Goal: Task Accomplishment & Management: Manage account settings

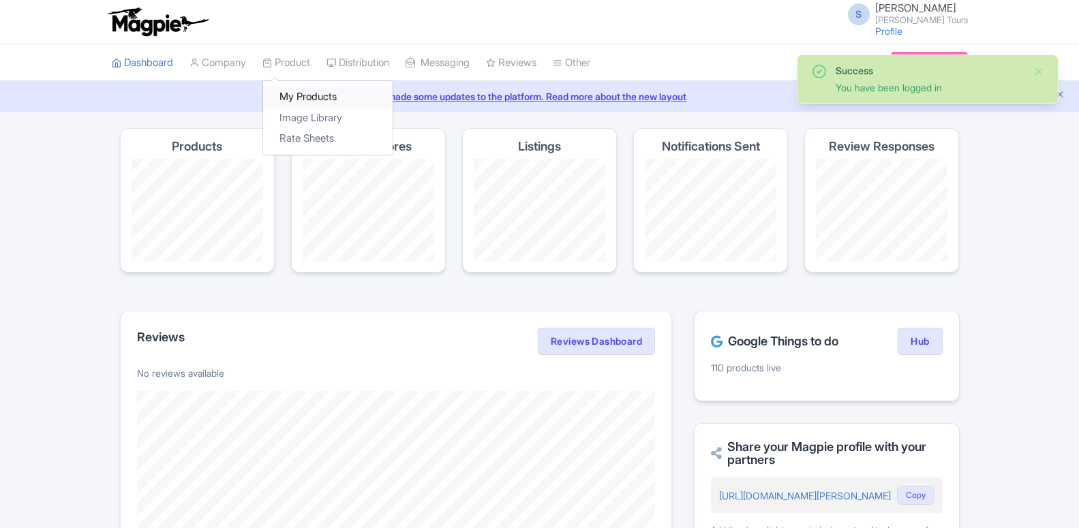
click at [287, 95] on link "My Products" at bounding box center [327, 97] width 129 height 21
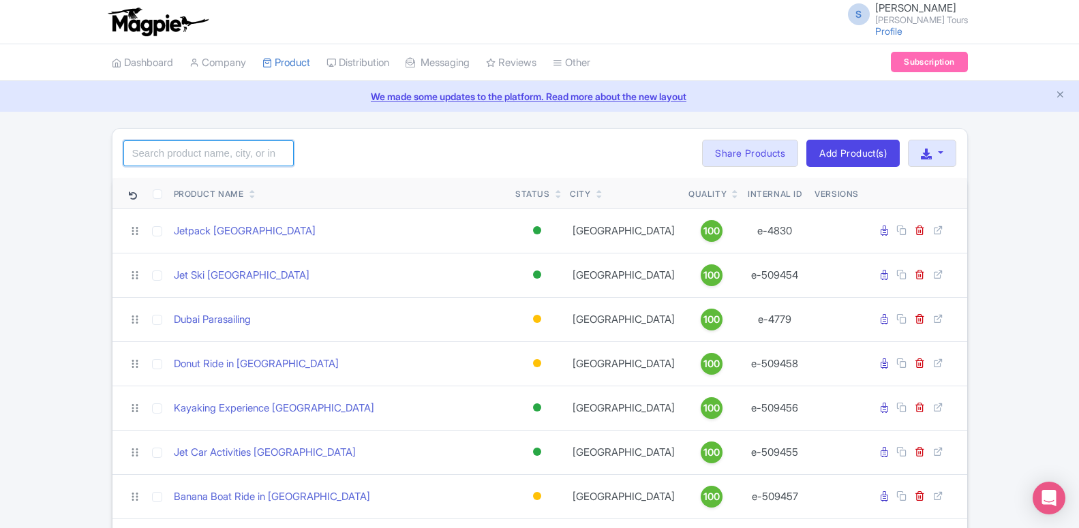
click at [228, 161] on input "search" at bounding box center [208, 153] width 170 height 26
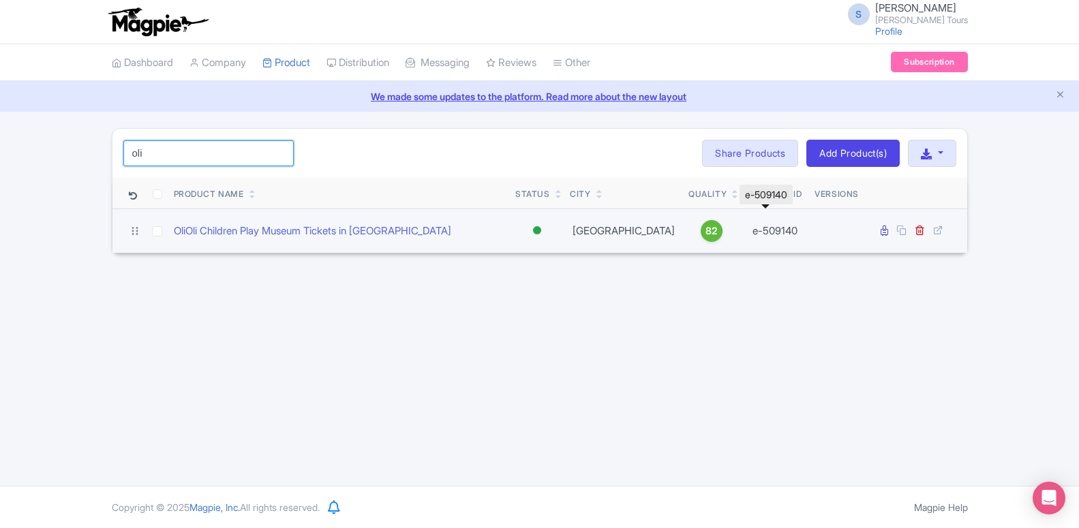
type input "oli"
click at [765, 229] on td "e-509140" at bounding box center [775, 231] width 69 height 44
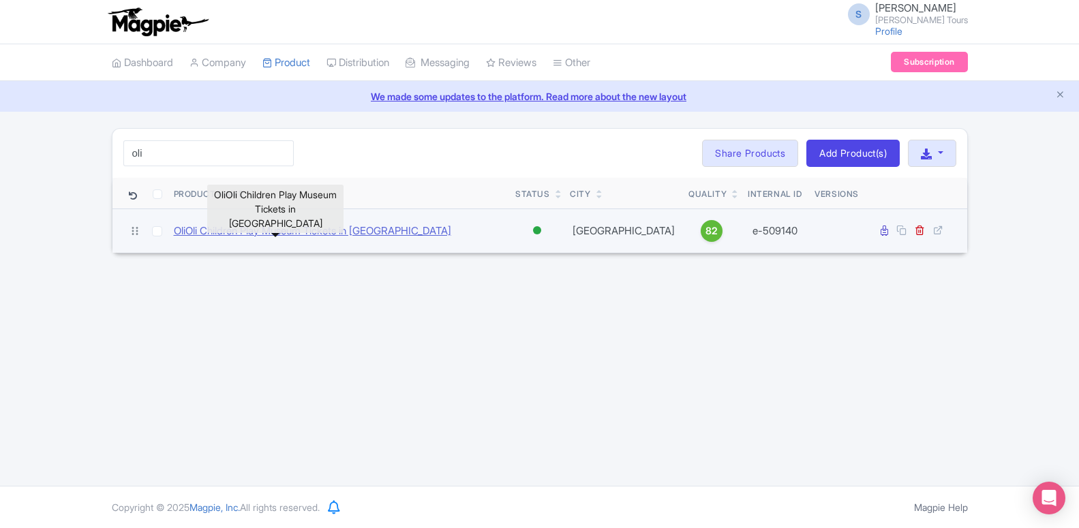
click at [346, 237] on link "OliOli Children Play Museum Tickets in Dubai" at bounding box center [312, 232] width 277 height 16
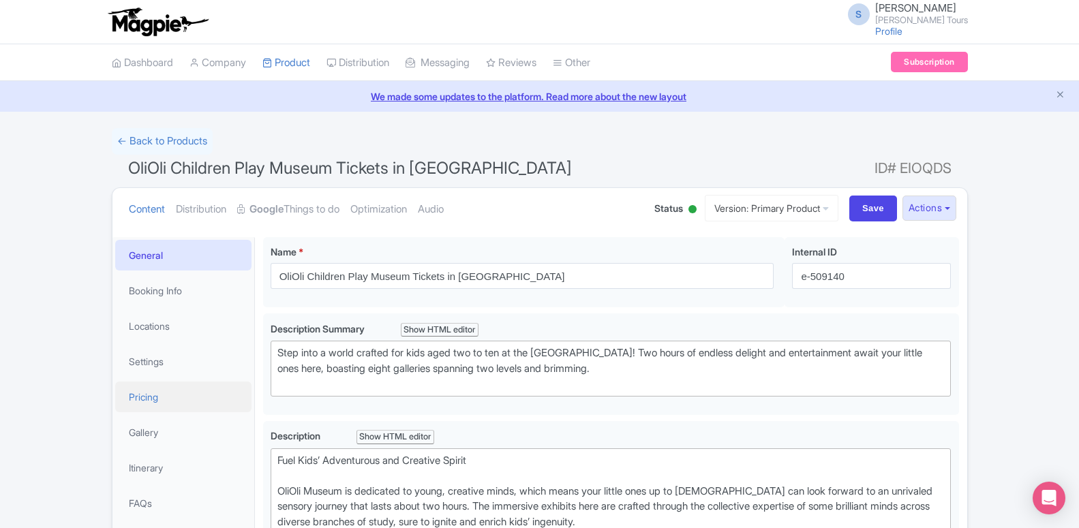
drag, startPoint x: 164, startPoint y: 401, endPoint x: 173, endPoint y: 398, distance: 9.9
click at [164, 401] on link "Pricing" at bounding box center [183, 397] width 136 height 31
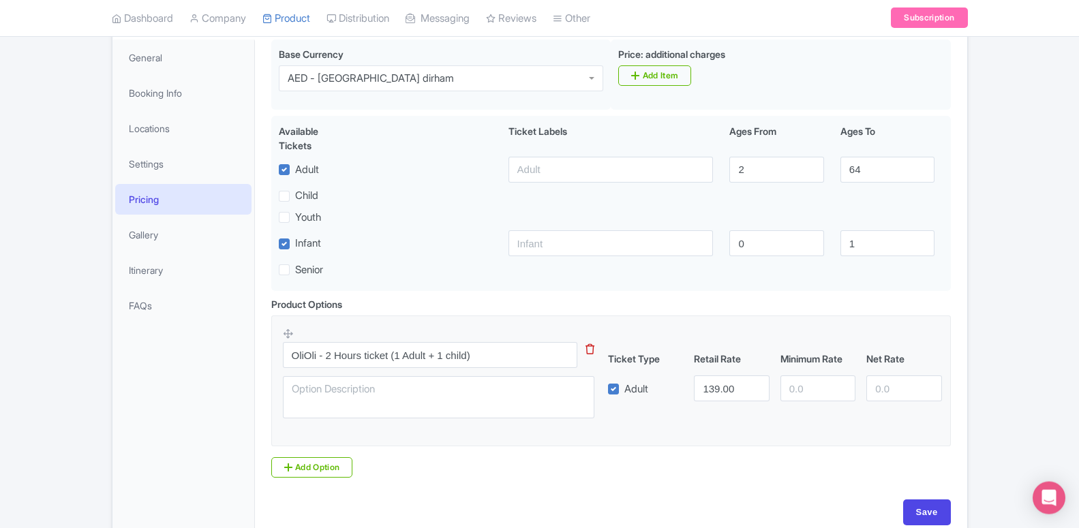
scroll to position [272, 0]
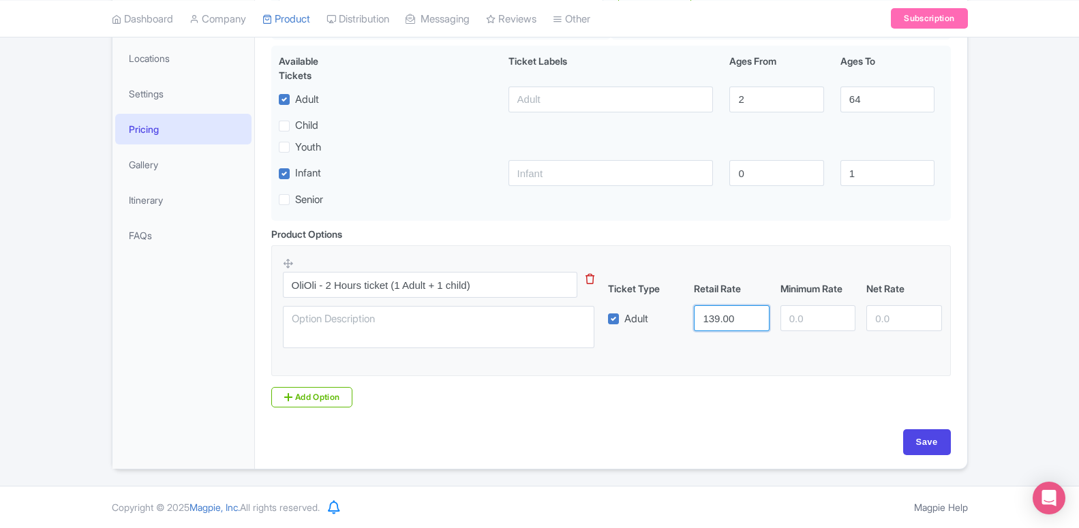
click at [712, 324] on input "139.00" at bounding box center [731, 318] width 75 height 26
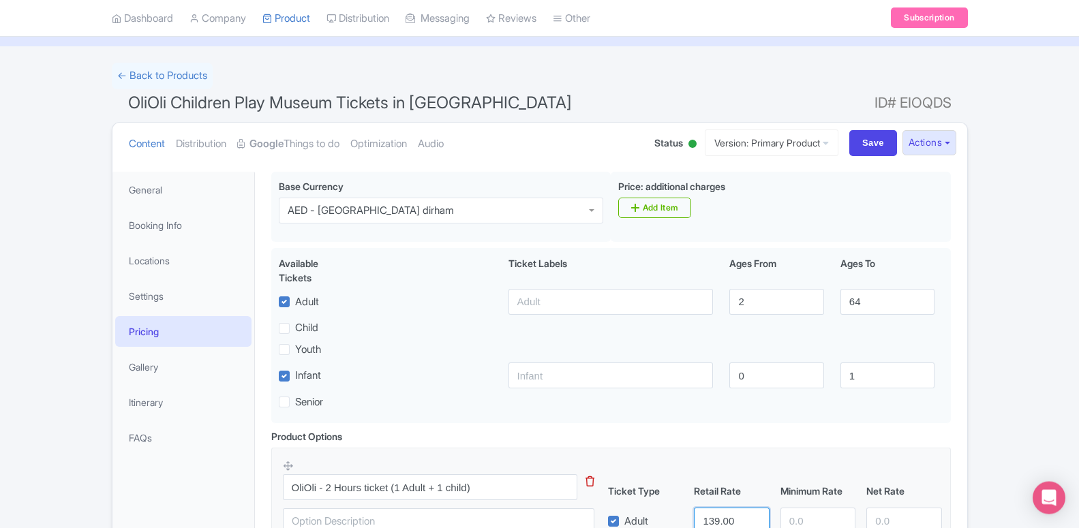
scroll to position [63, 0]
click at [281, 138] on link "Google Things to do" at bounding box center [288, 146] width 102 height 43
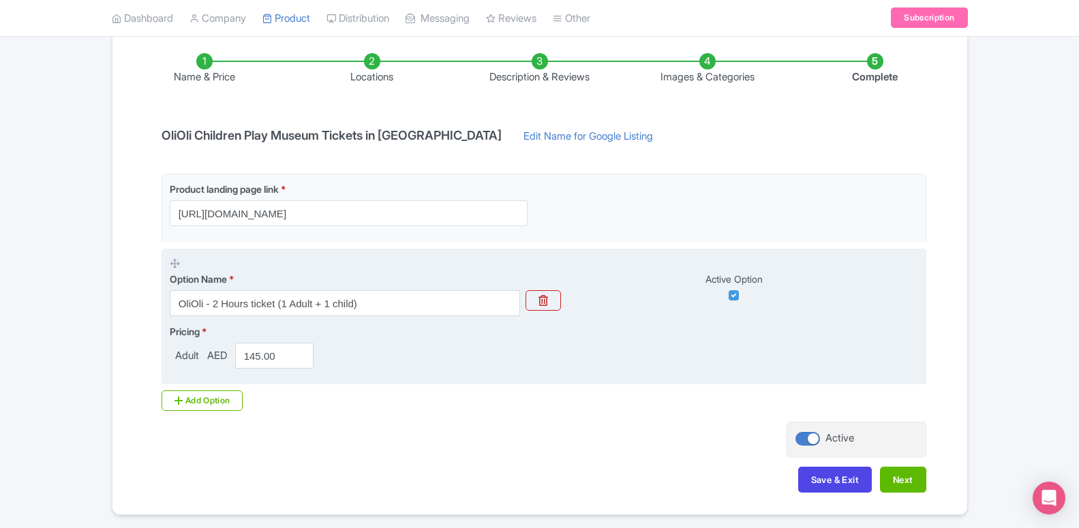
scroll to position [265, 0]
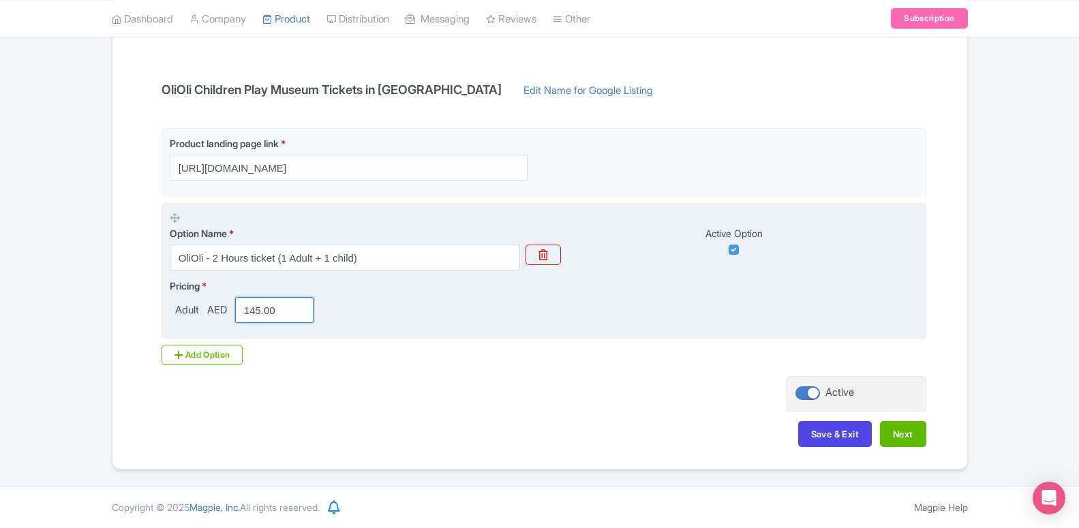
click at [249, 311] on input "145.00" at bounding box center [274, 310] width 79 height 26
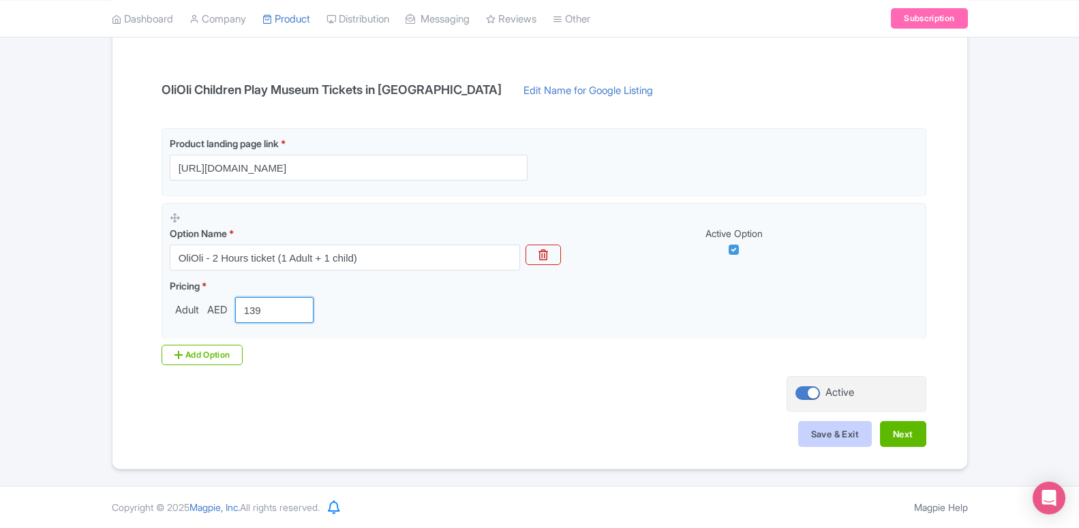
type input "139"
click at [813, 436] on button "Save & Exit" at bounding box center [835, 434] width 74 height 26
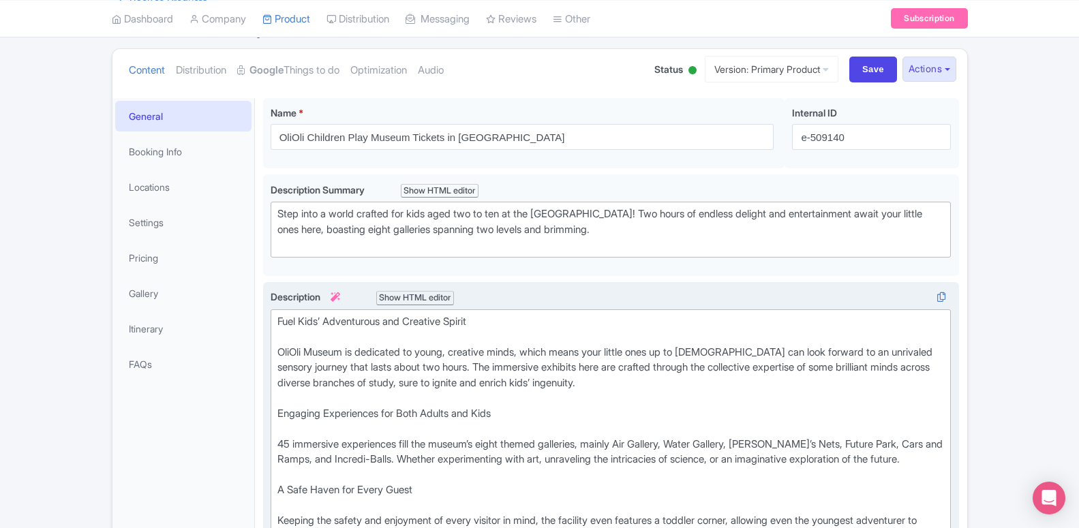
scroll to position [139, 0]
click at [293, 76] on link "Google Things to do" at bounding box center [288, 70] width 102 height 43
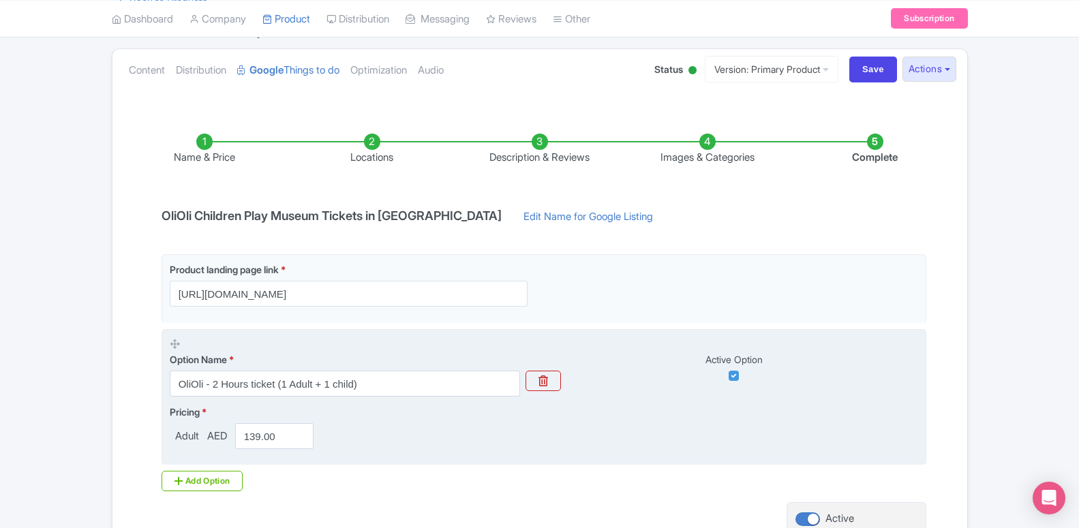
scroll to position [265, 0]
